Goal: Task Accomplishment & Management: Manage account settings

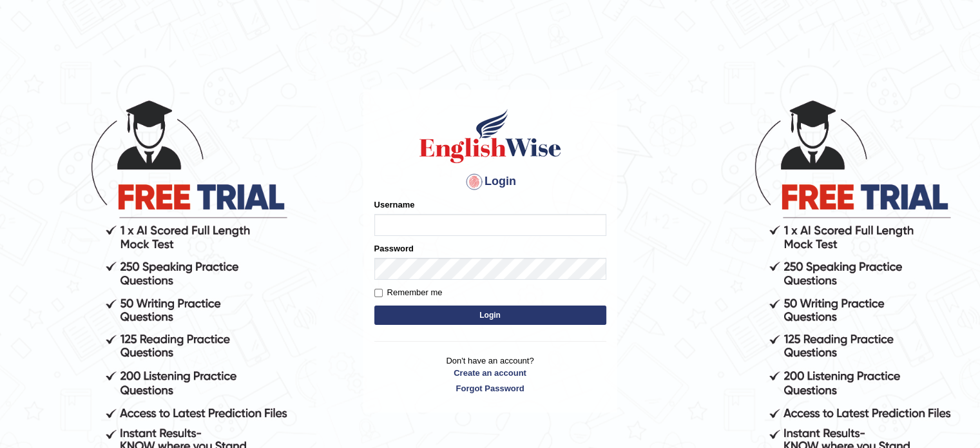
type input "devendra137"
click at [482, 319] on button "Login" at bounding box center [490, 314] width 232 height 19
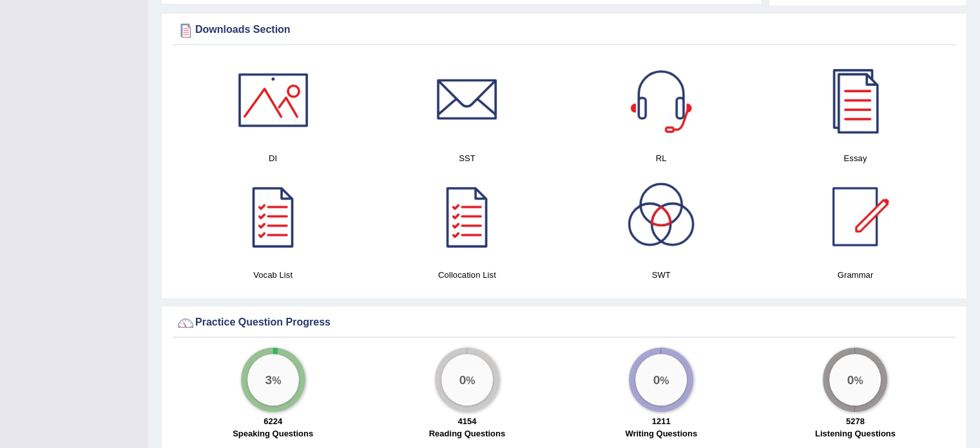
scroll to position [729, 0]
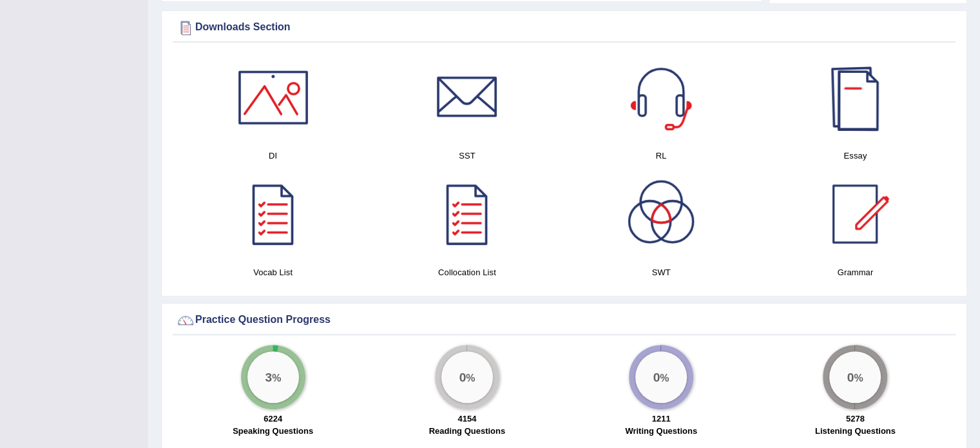
click at [863, 108] on div at bounding box center [855, 97] width 90 height 90
